Goal: Find specific page/section: Find specific page/section

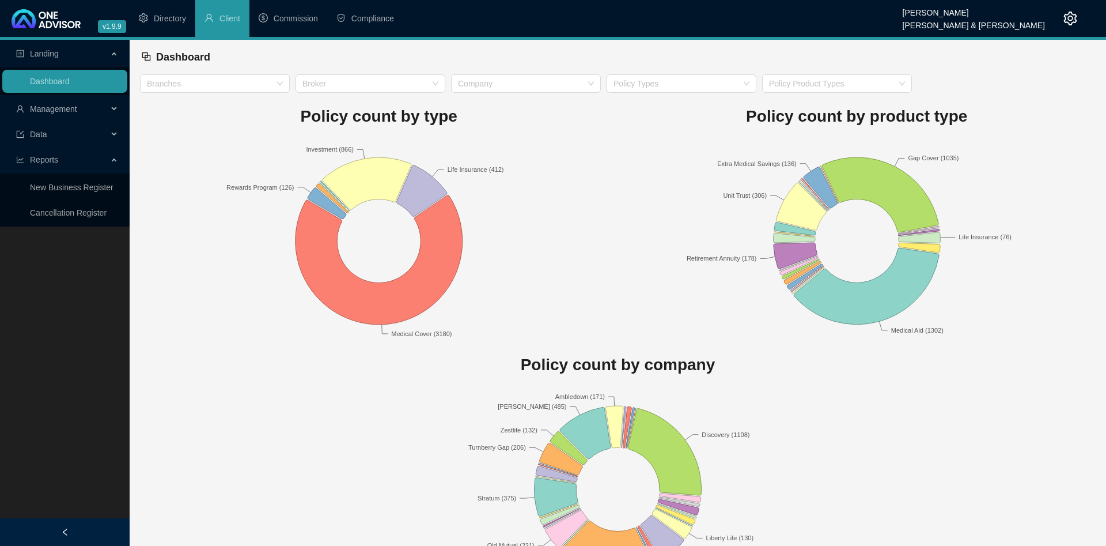
click at [85, 109] on span "Management" at bounding box center [62, 108] width 92 height 23
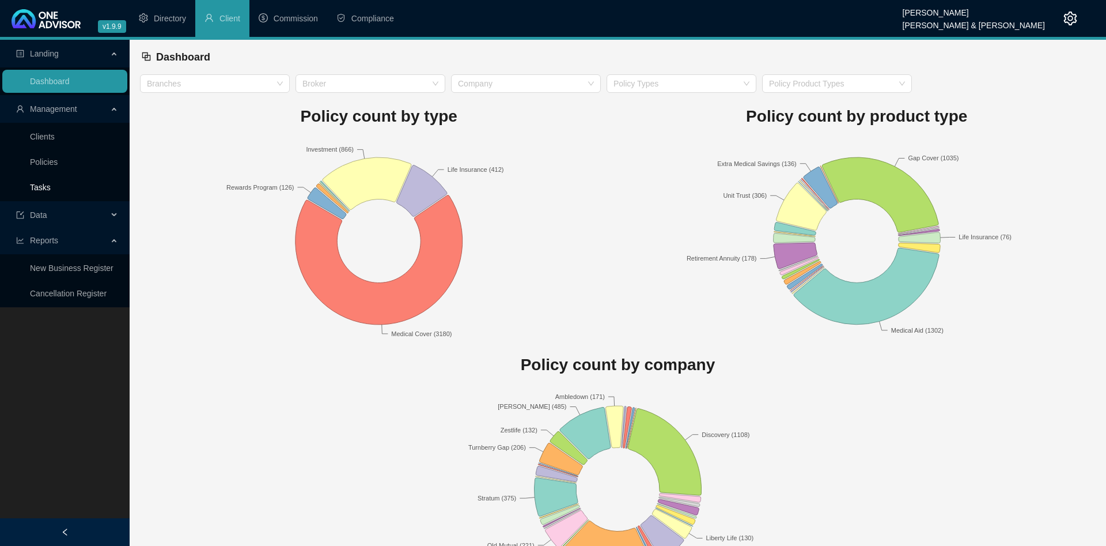
click at [46, 184] on link "Tasks" at bounding box center [40, 187] width 21 height 9
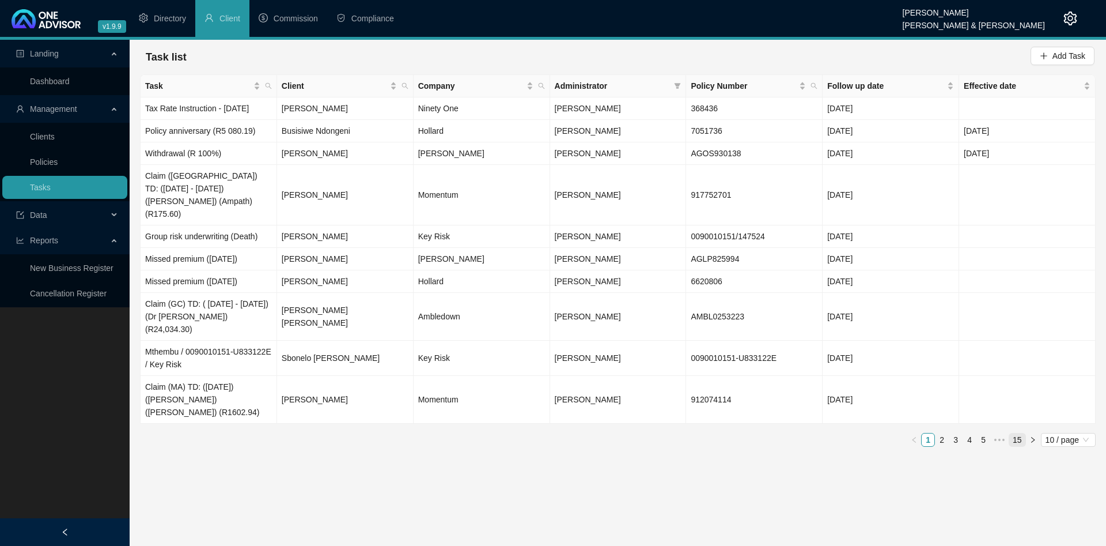
click at [1014, 433] on link "15" at bounding box center [1018, 439] width 16 height 13
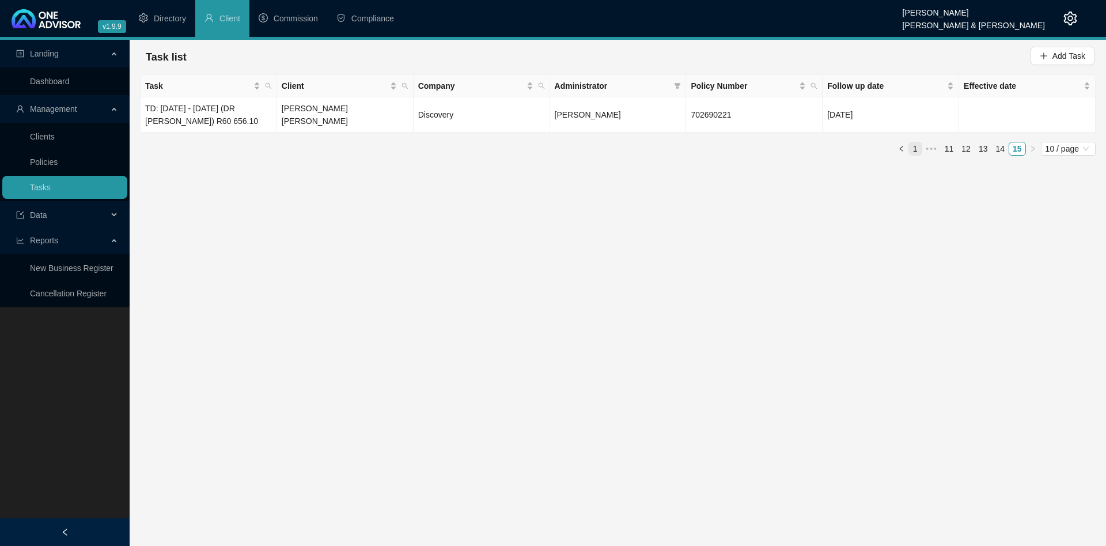
click at [915, 149] on link "1" at bounding box center [915, 148] width 13 height 13
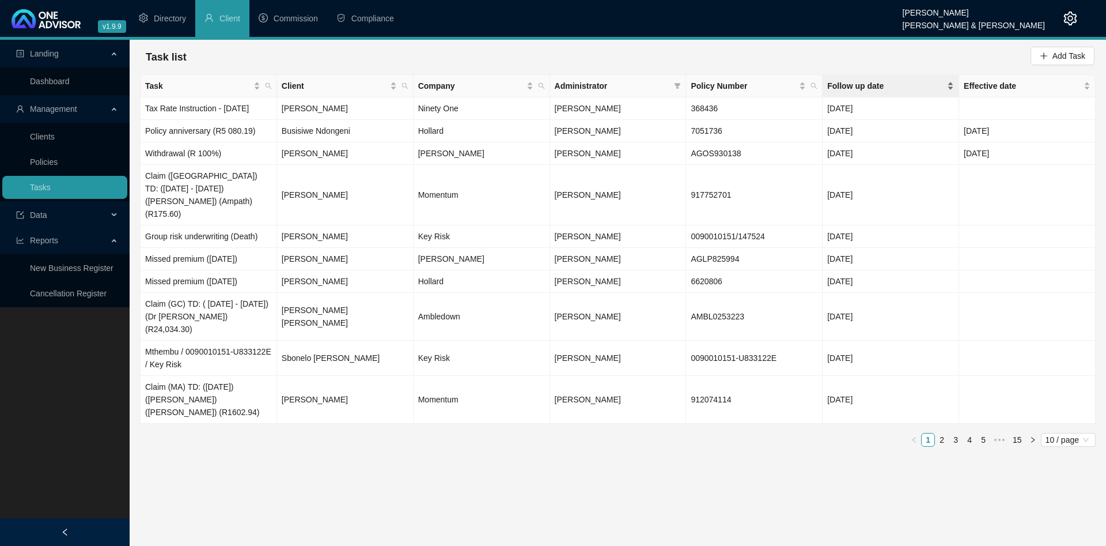
click at [900, 87] on span "Follow up date" at bounding box center [887, 86] width 118 height 13
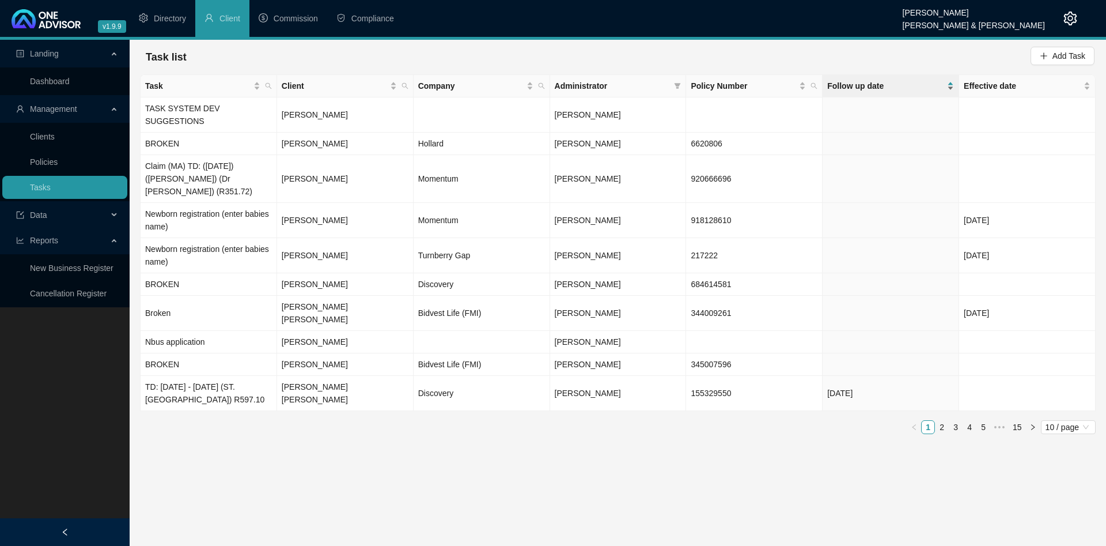
click at [886, 84] on span "Follow up date" at bounding box center [887, 86] width 118 height 13
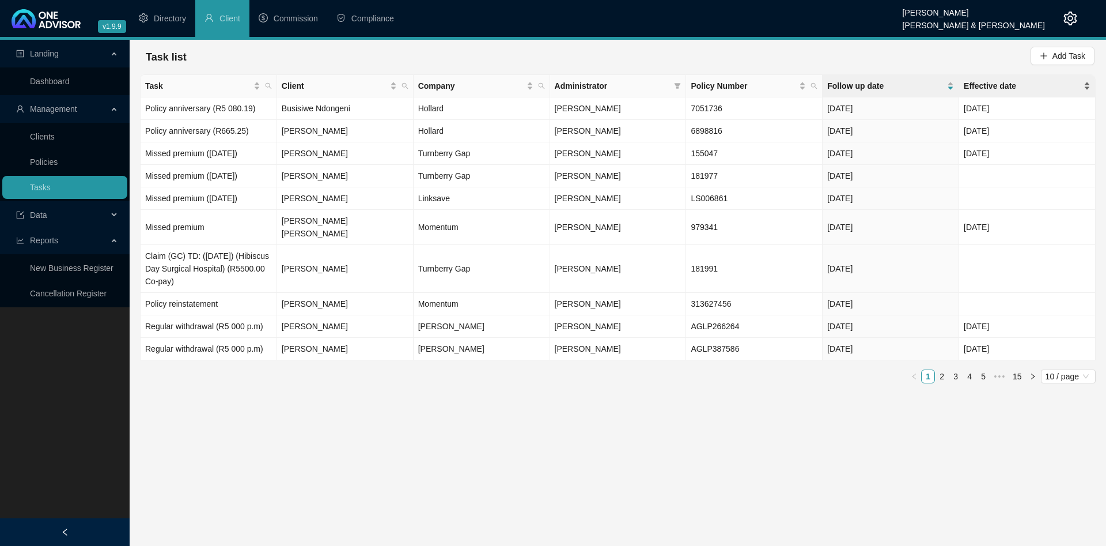
click at [1013, 88] on span "Effective date" at bounding box center [1023, 86] width 118 height 13
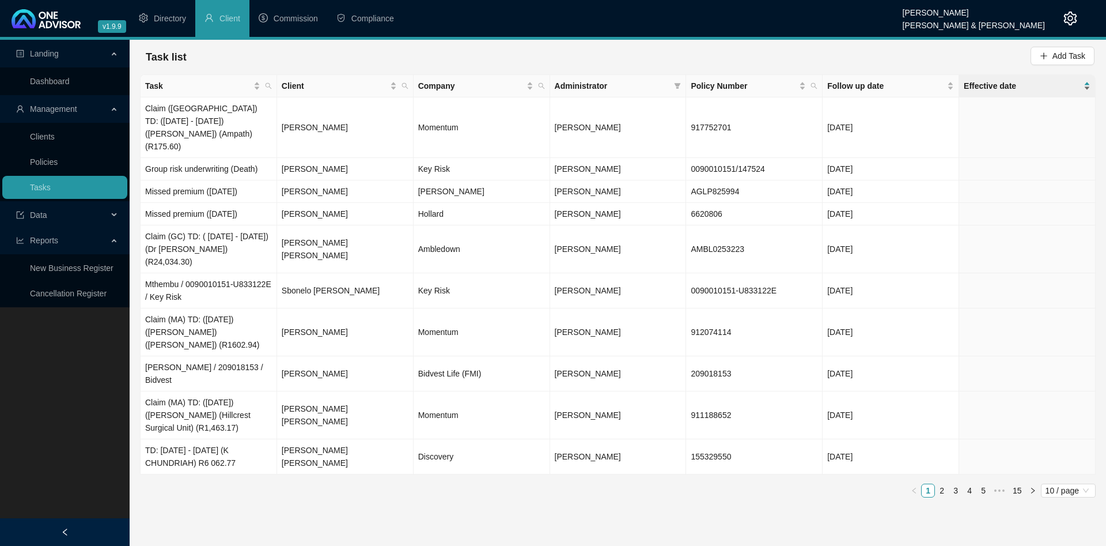
click at [1013, 88] on span "Effective date" at bounding box center [1023, 86] width 118 height 13
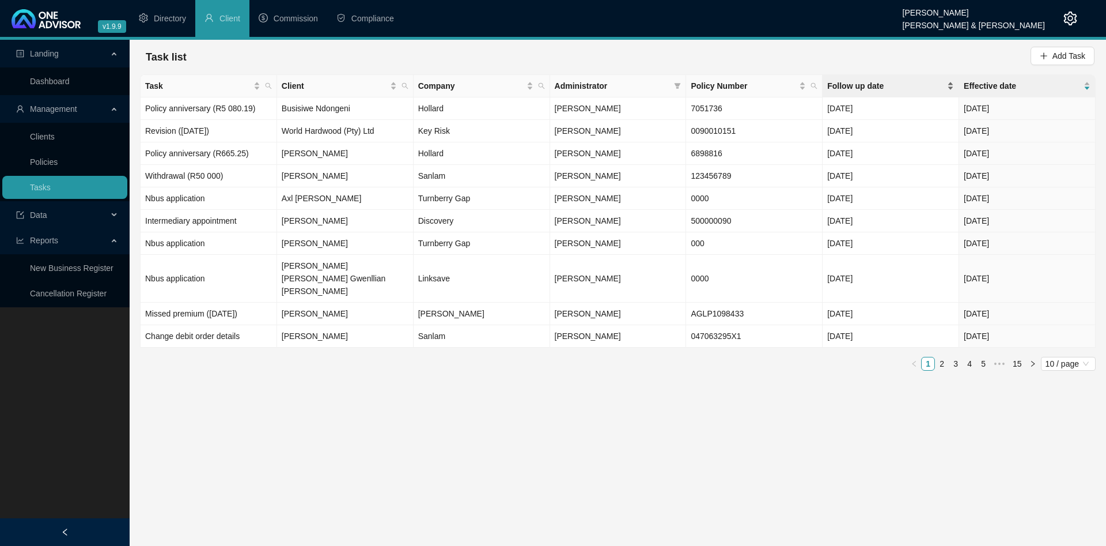
click at [872, 88] on span "Follow up date" at bounding box center [887, 86] width 118 height 13
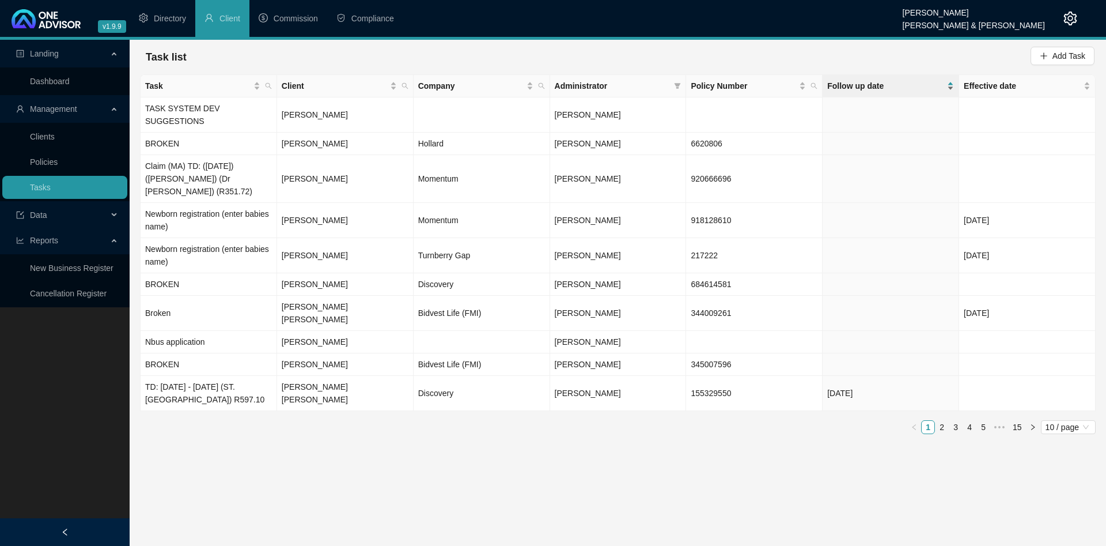
click at [872, 88] on span "Follow up date" at bounding box center [887, 86] width 118 height 13
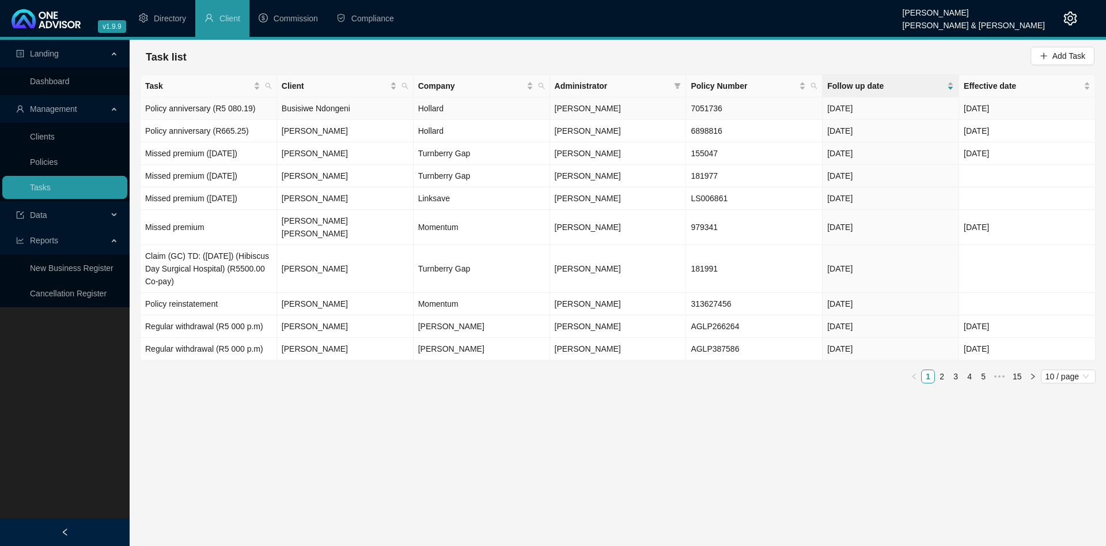
click at [356, 103] on td "Busisiwe Ndongeni" at bounding box center [345, 108] width 137 height 22
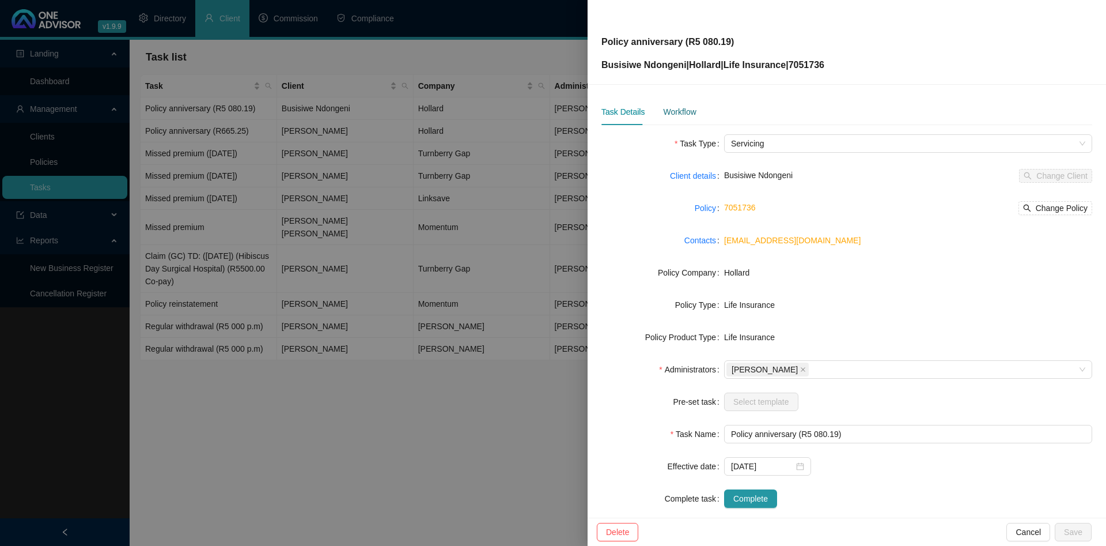
click at [688, 107] on div "Workflow" at bounding box center [679, 111] width 33 height 13
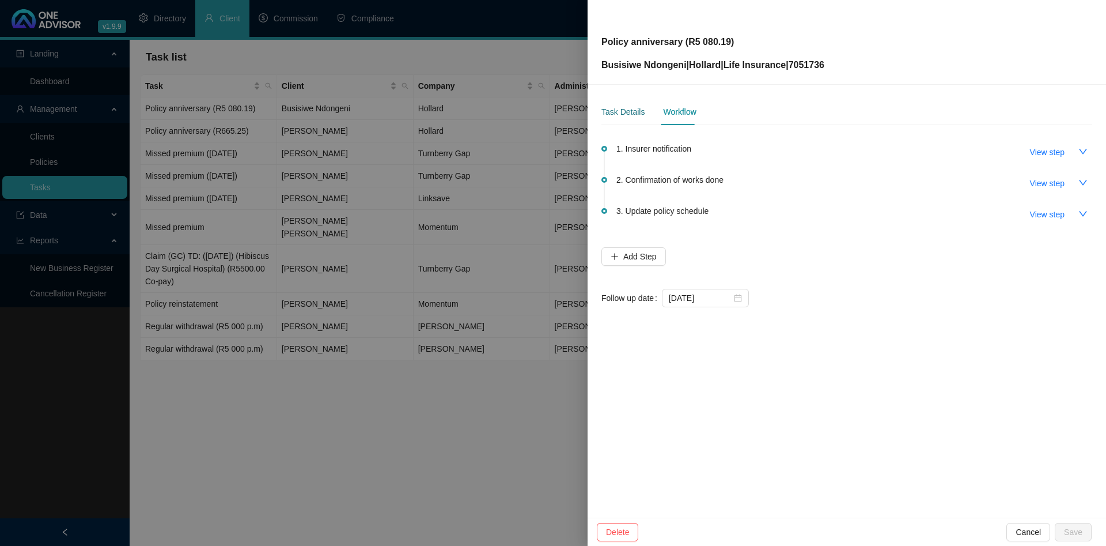
click at [626, 116] on div "Task Details" at bounding box center [623, 111] width 43 height 13
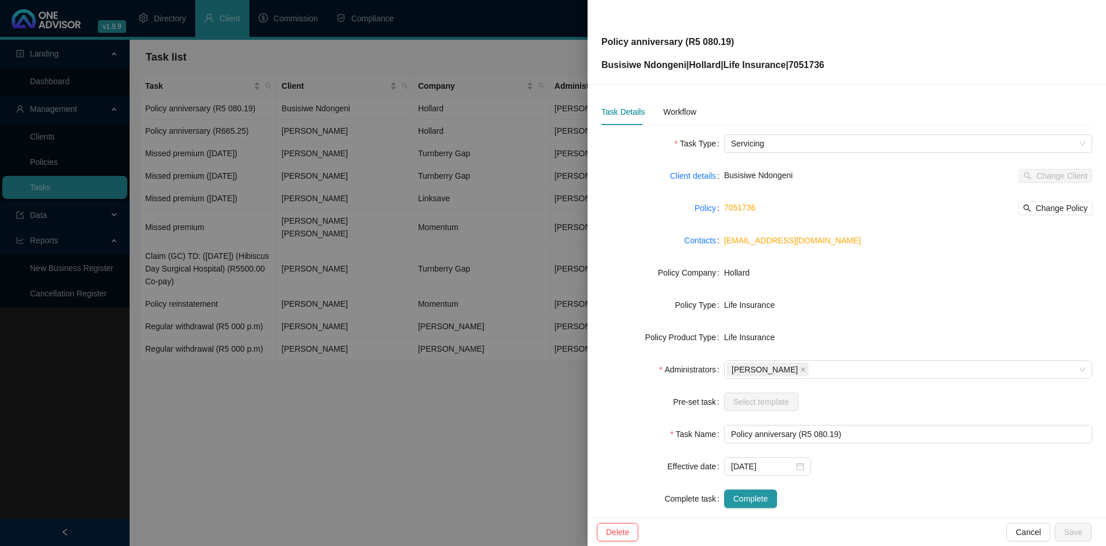
click at [320, 171] on div at bounding box center [553, 273] width 1106 height 546
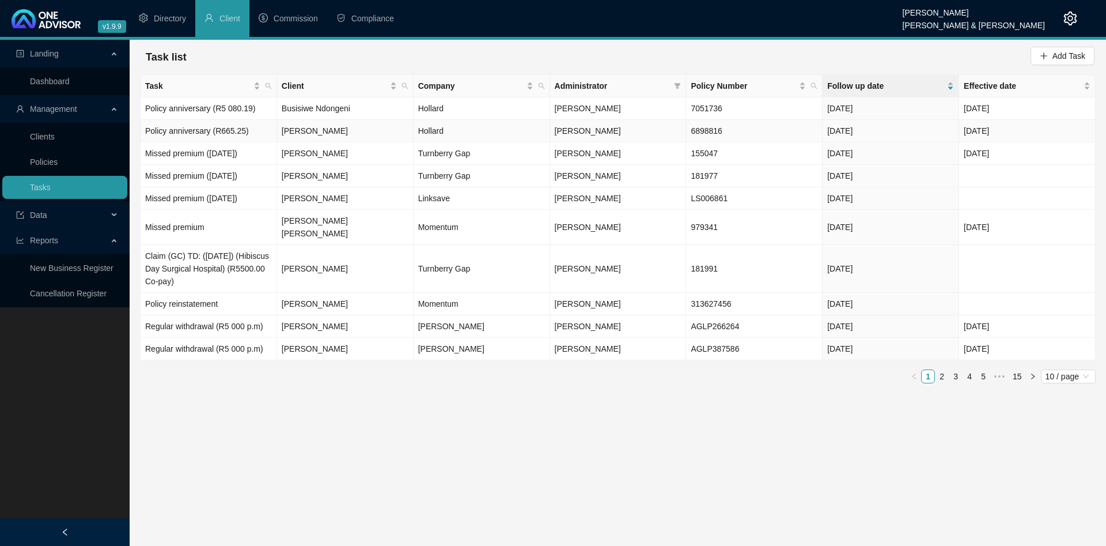
click at [241, 129] on td "Policy anniversary (R665.25)" at bounding box center [209, 131] width 137 height 22
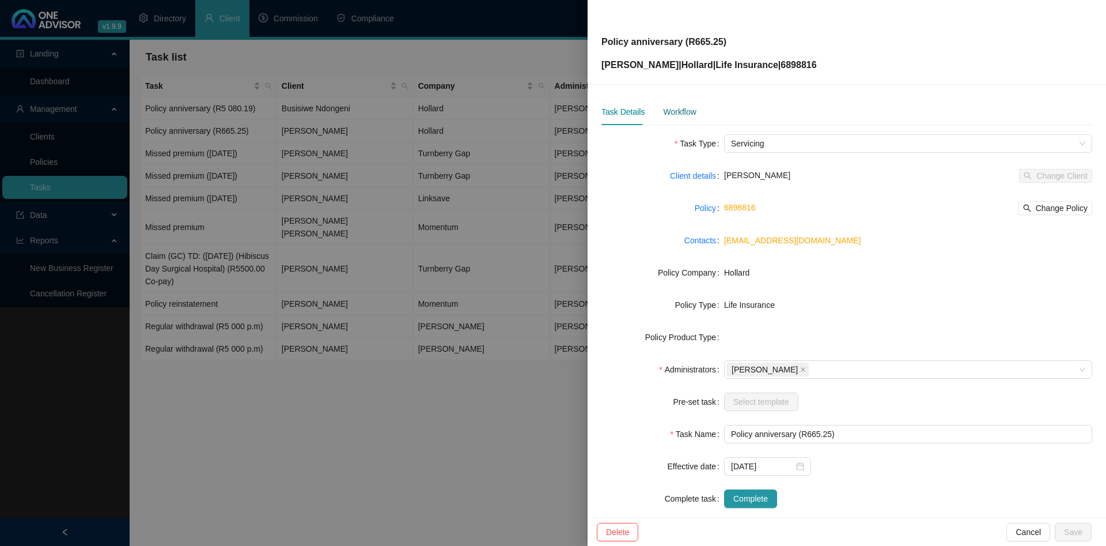
click at [683, 111] on div "Workflow" at bounding box center [679, 111] width 33 height 13
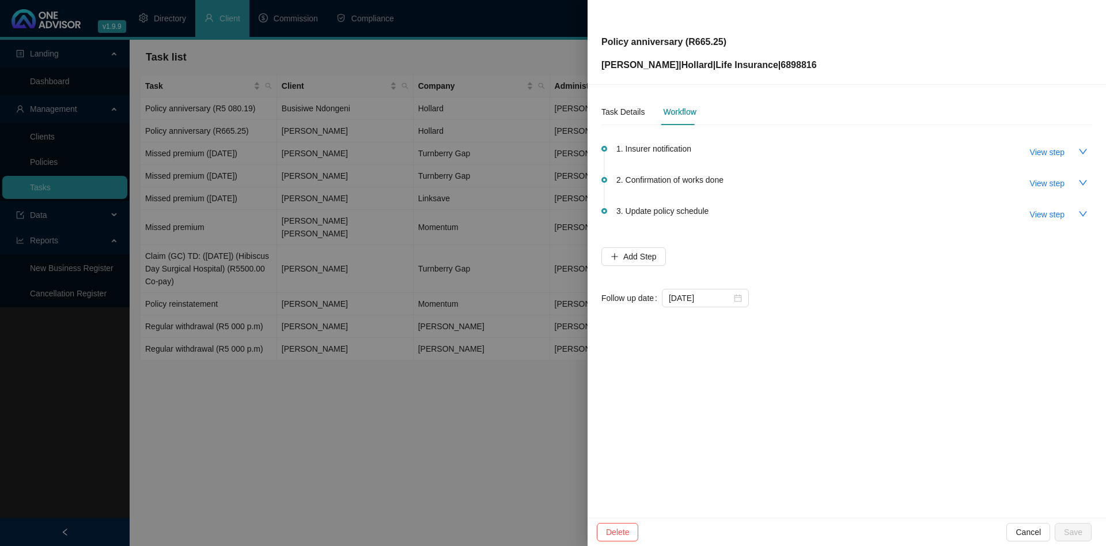
click at [345, 110] on div at bounding box center [553, 273] width 1106 height 546
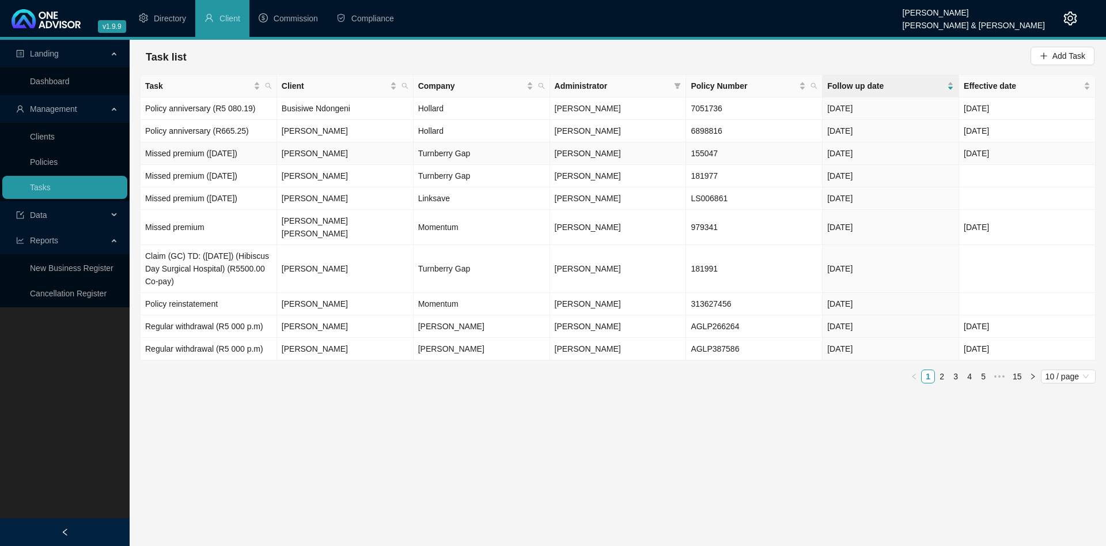
click at [238, 153] on td "Missed premium ([DATE])" at bounding box center [209, 153] width 137 height 22
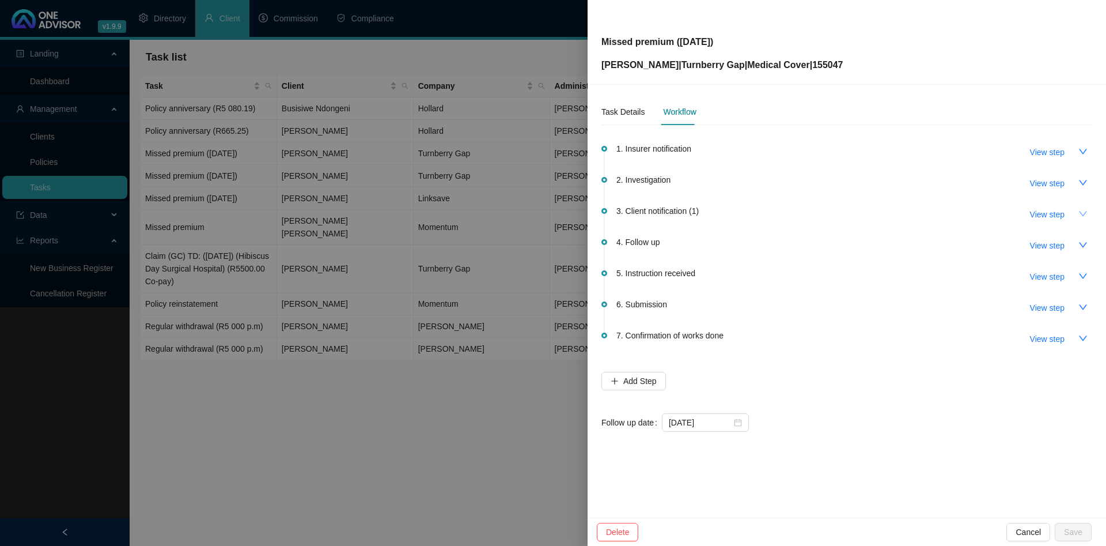
click at [1083, 213] on icon "down" at bounding box center [1083, 213] width 9 height 9
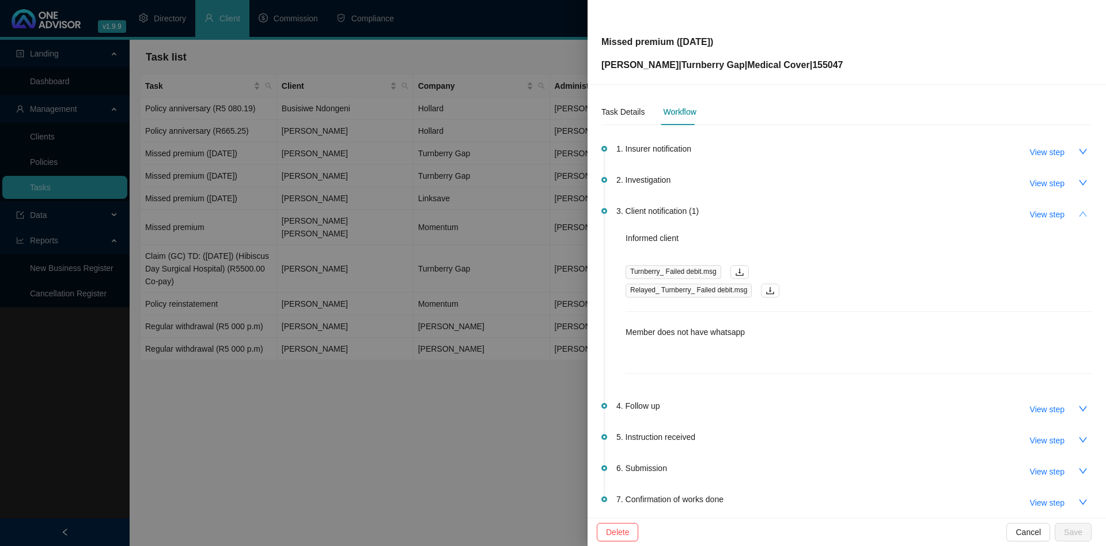
click at [1083, 213] on icon "up" at bounding box center [1083, 213] width 9 height 9
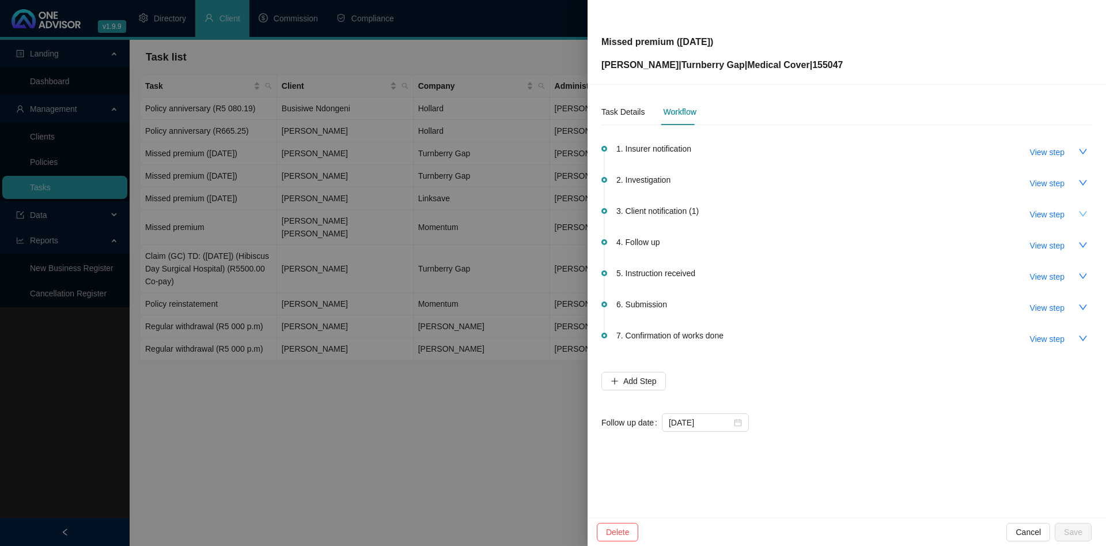
click at [379, 216] on div at bounding box center [553, 273] width 1106 height 546
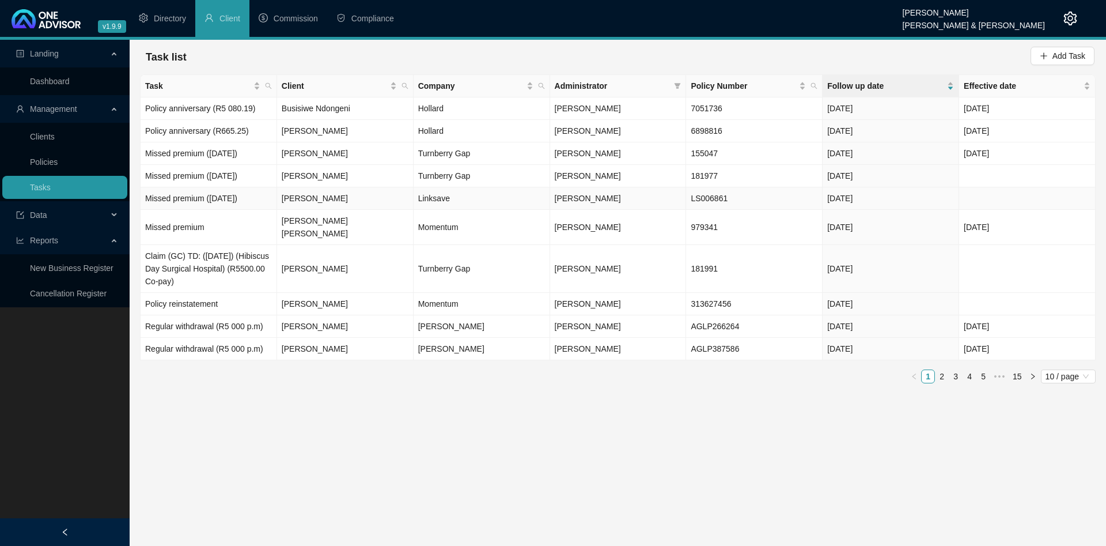
click at [255, 192] on td "Missed premium ([DATE])" at bounding box center [209, 198] width 137 height 22
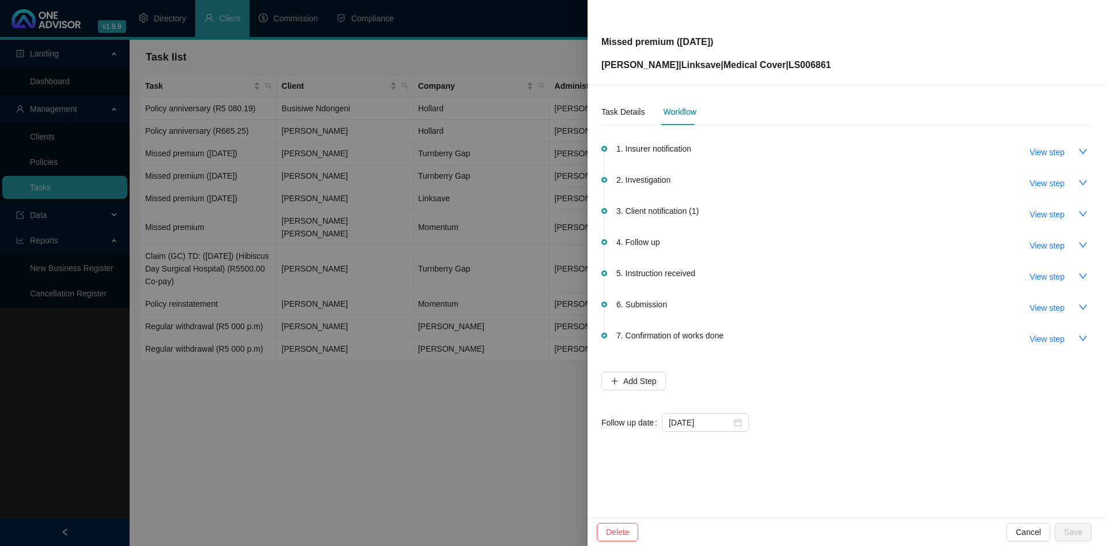
click at [284, 216] on div at bounding box center [553, 273] width 1106 height 546
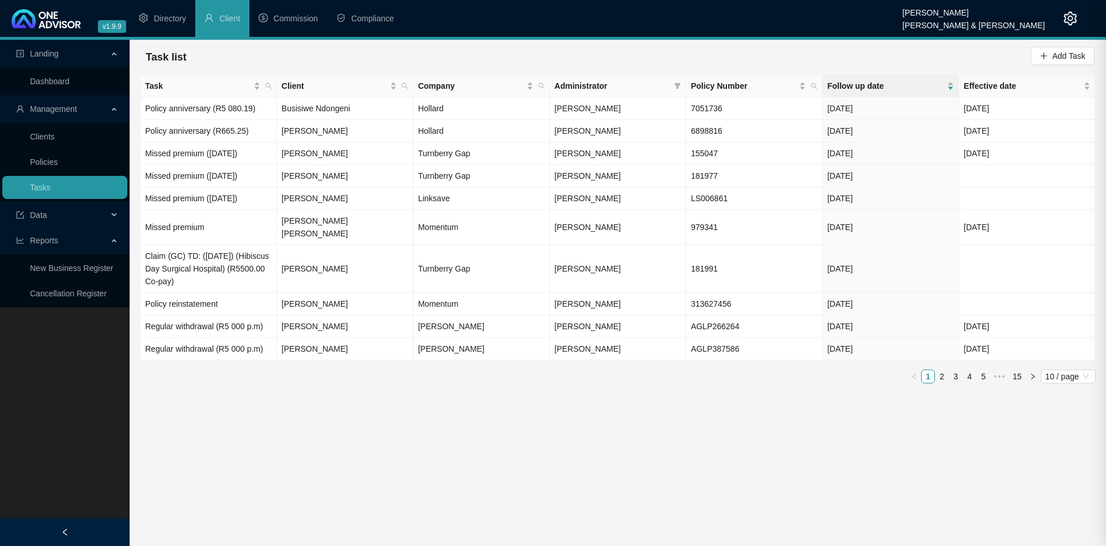
click at [240, 216] on td "Missed premium" at bounding box center [209, 227] width 137 height 35
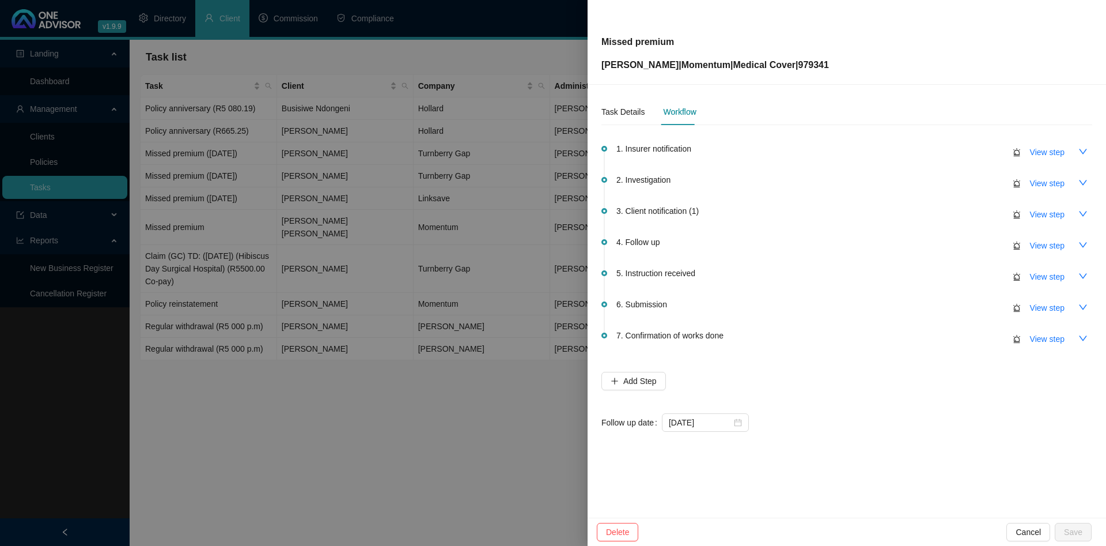
click at [297, 243] on div at bounding box center [553, 273] width 1106 height 546
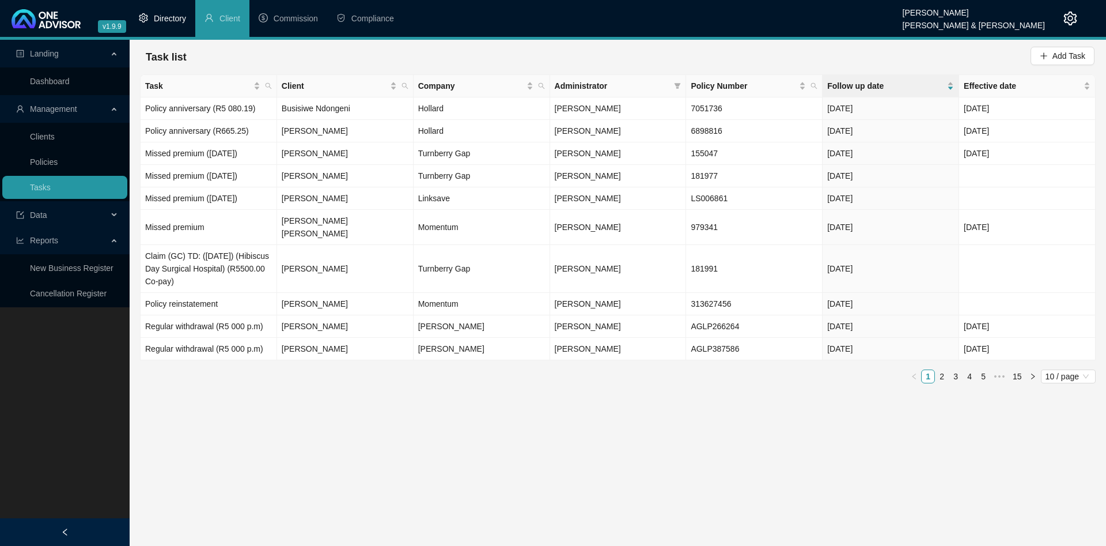
click at [175, 18] on span "Directory" at bounding box center [170, 18] width 32 height 9
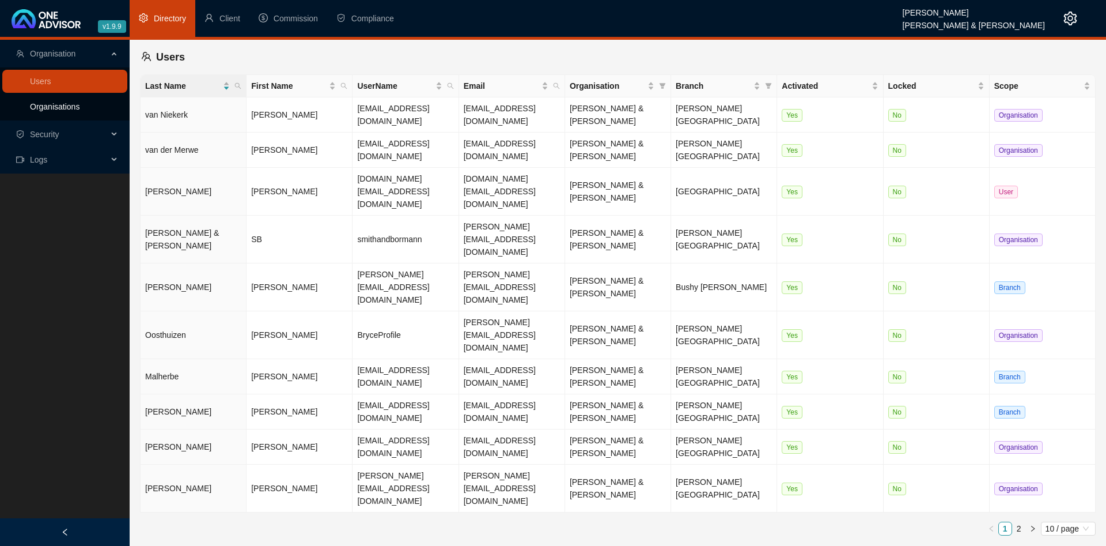
click at [56, 107] on link "Organisations" at bounding box center [55, 106] width 50 height 9
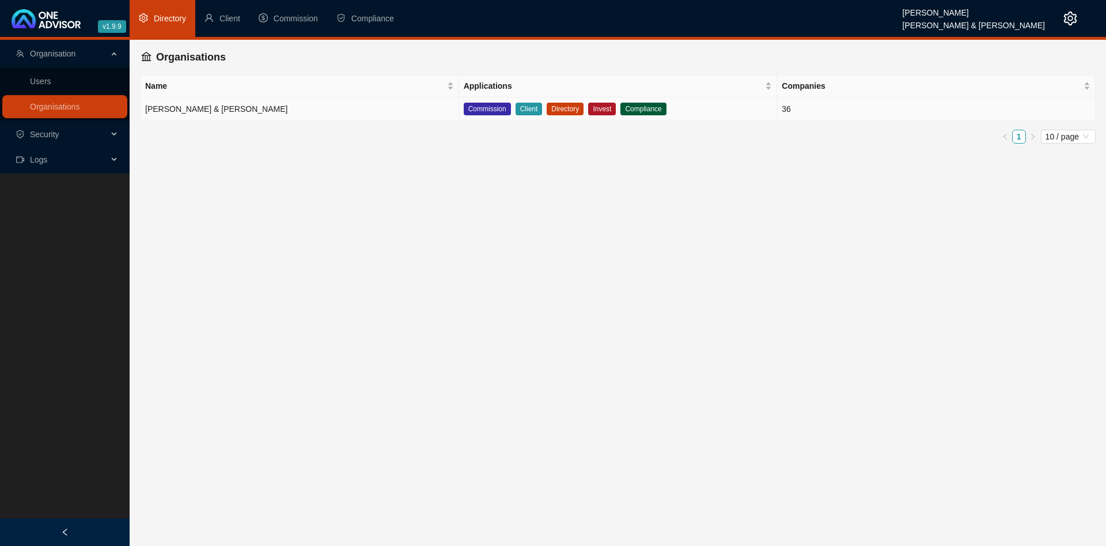
click at [305, 112] on td "[PERSON_NAME] & [PERSON_NAME]" at bounding box center [300, 108] width 319 height 23
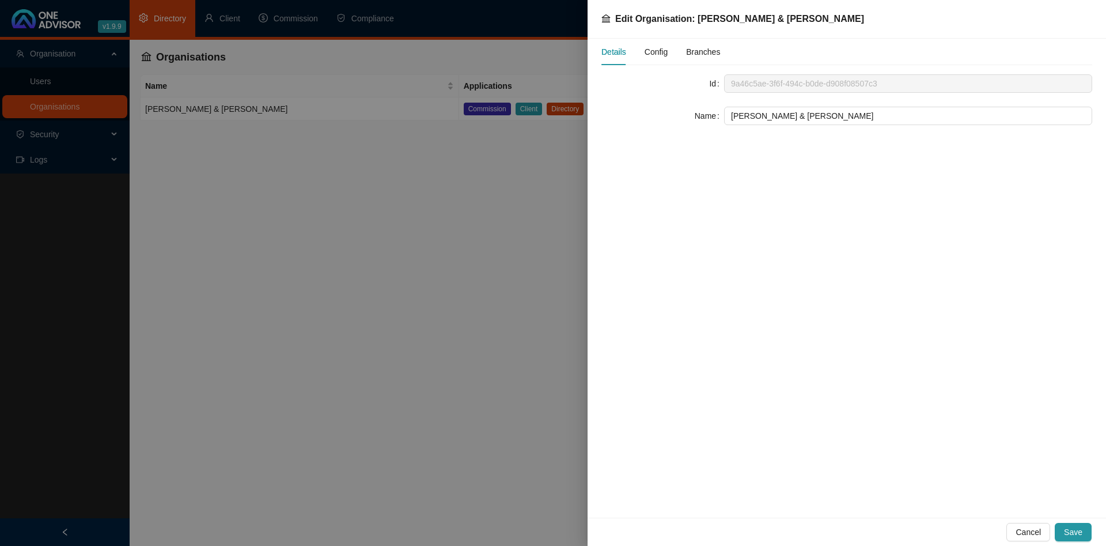
click at [665, 56] on span "Config" at bounding box center [656, 52] width 23 height 8
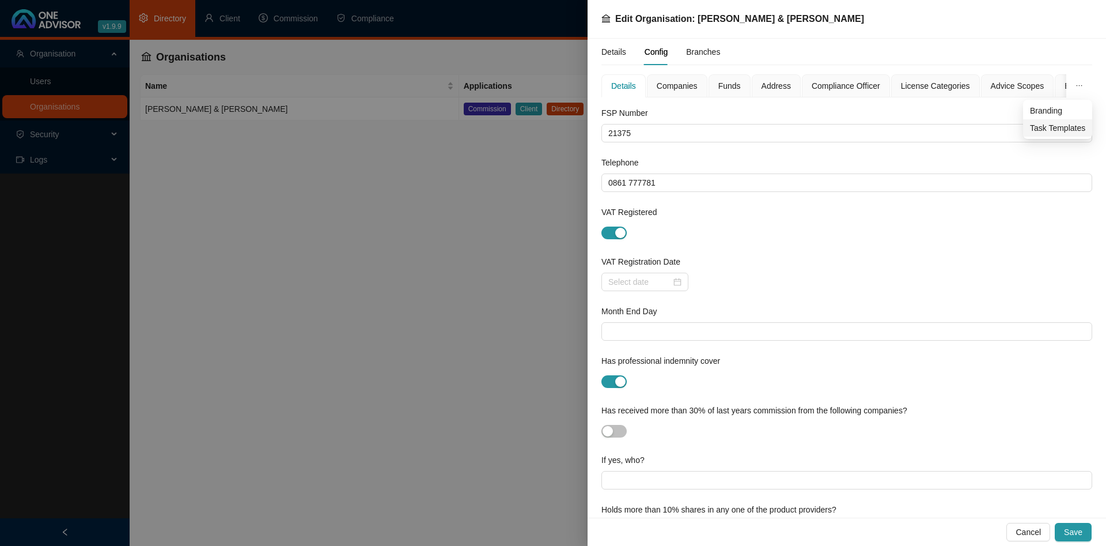
click at [1056, 126] on span "Task Templates" at bounding box center [1057, 128] width 55 height 13
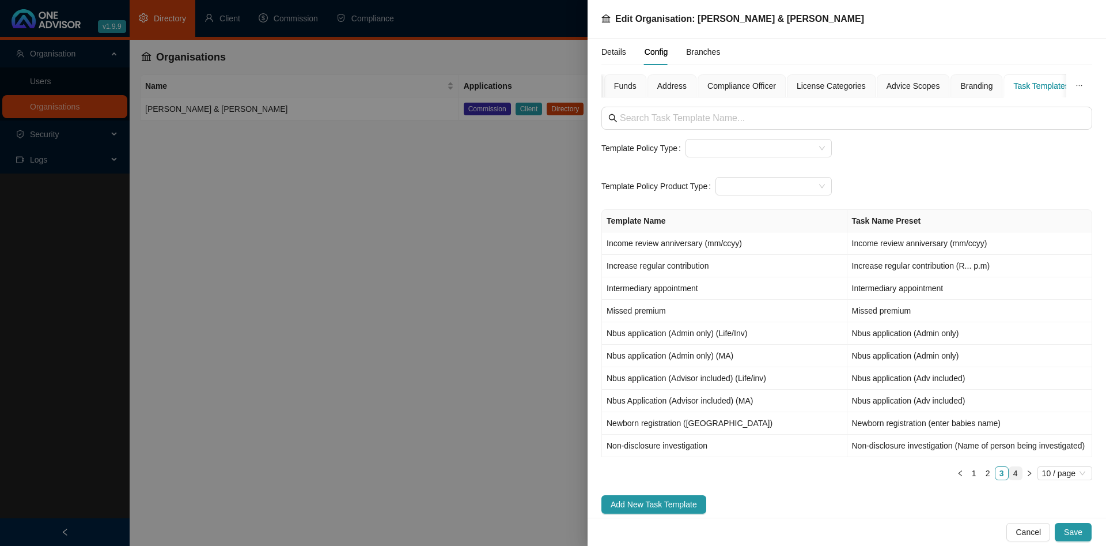
click at [1015, 479] on link "4" at bounding box center [1016, 473] width 13 height 13
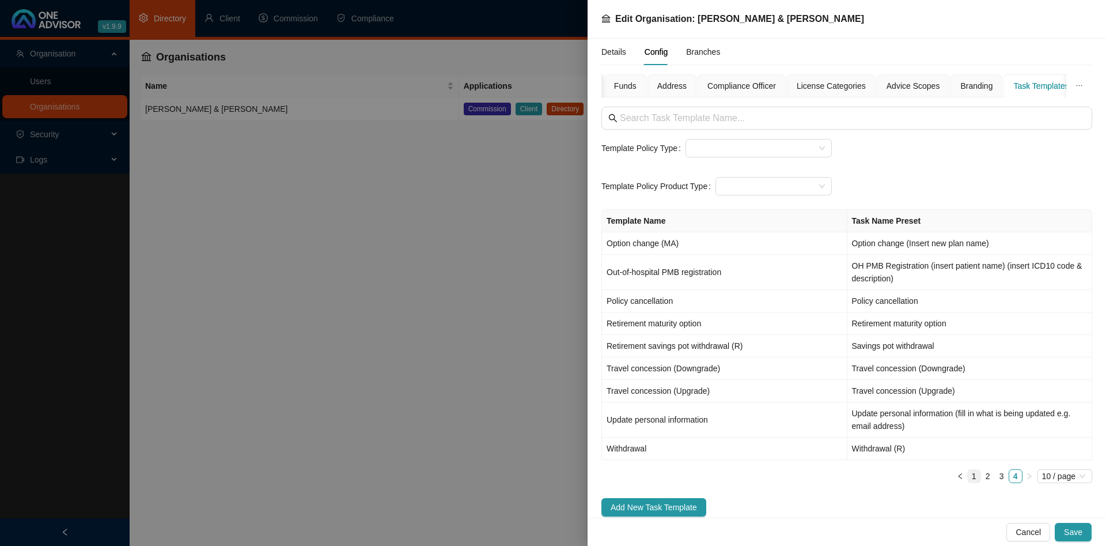
click at [976, 478] on link "1" at bounding box center [974, 476] width 13 height 13
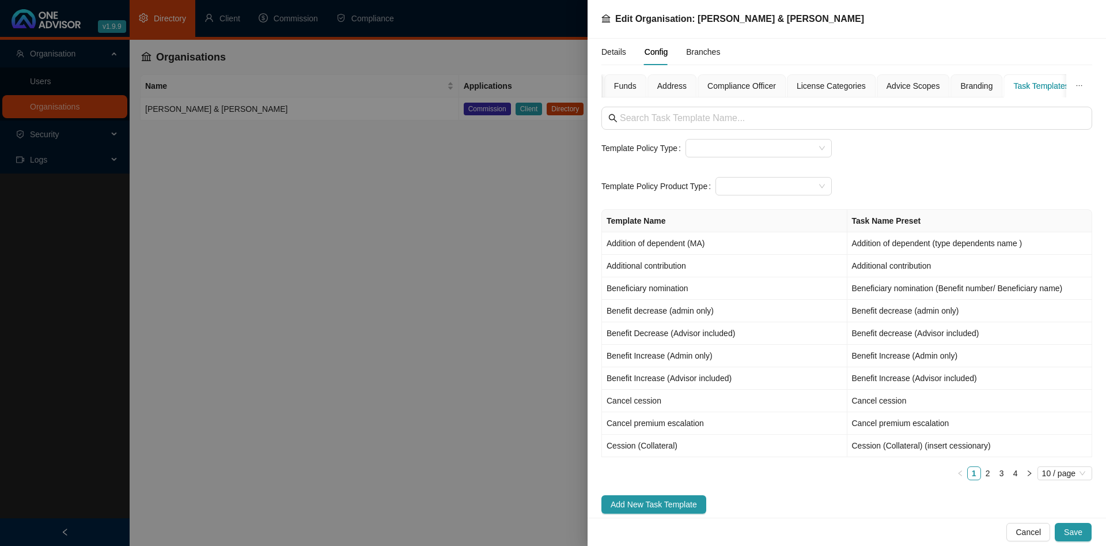
click at [361, 237] on div at bounding box center [553, 273] width 1106 height 546
